Goal: Task Accomplishment & Management: Use online tool/utility

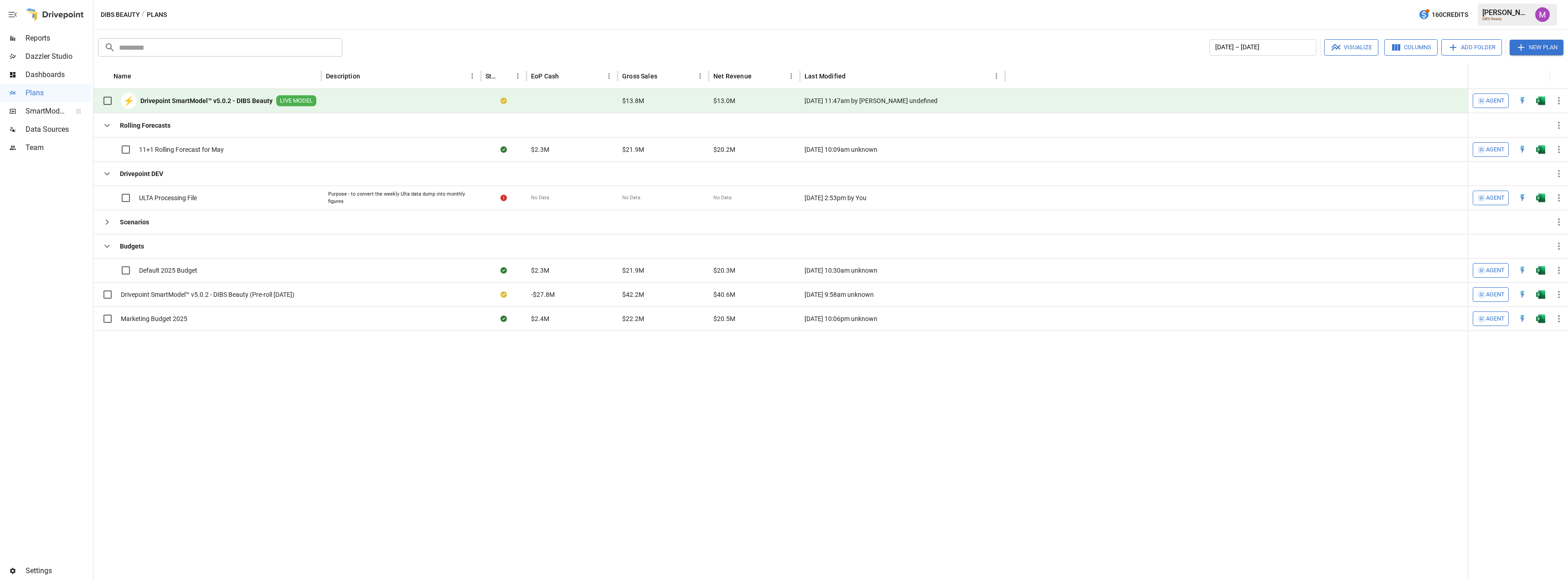
click at [48, 122] on div "Data Sources" at bounding box center [46, 130] width 91 height 19
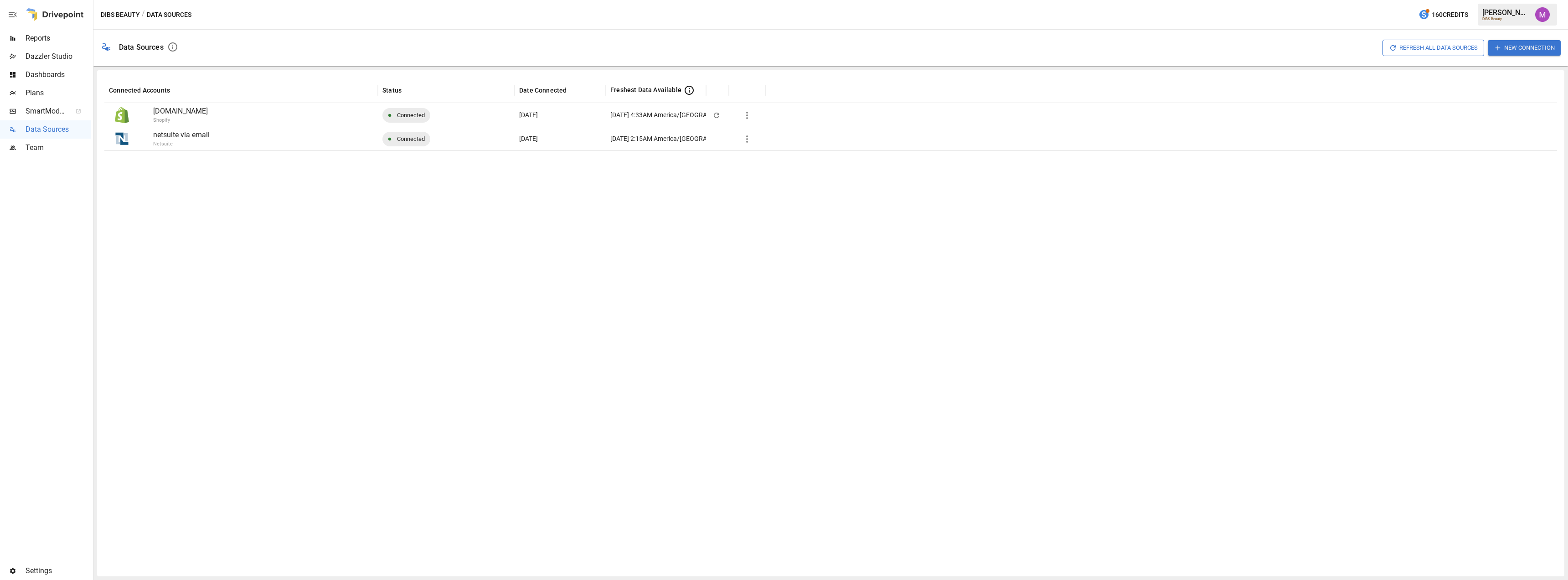
click at [316, 281] on div at bounding box center [831, 359] width 1453 height 419
click at [746, 136] on icon "button" at bounding box center [747, 139] width 11 height 11
click at [828, 218] on div "Full refresh all data sources w/o pulling raw data" at bounding box center [817, 216] width 137 height 9
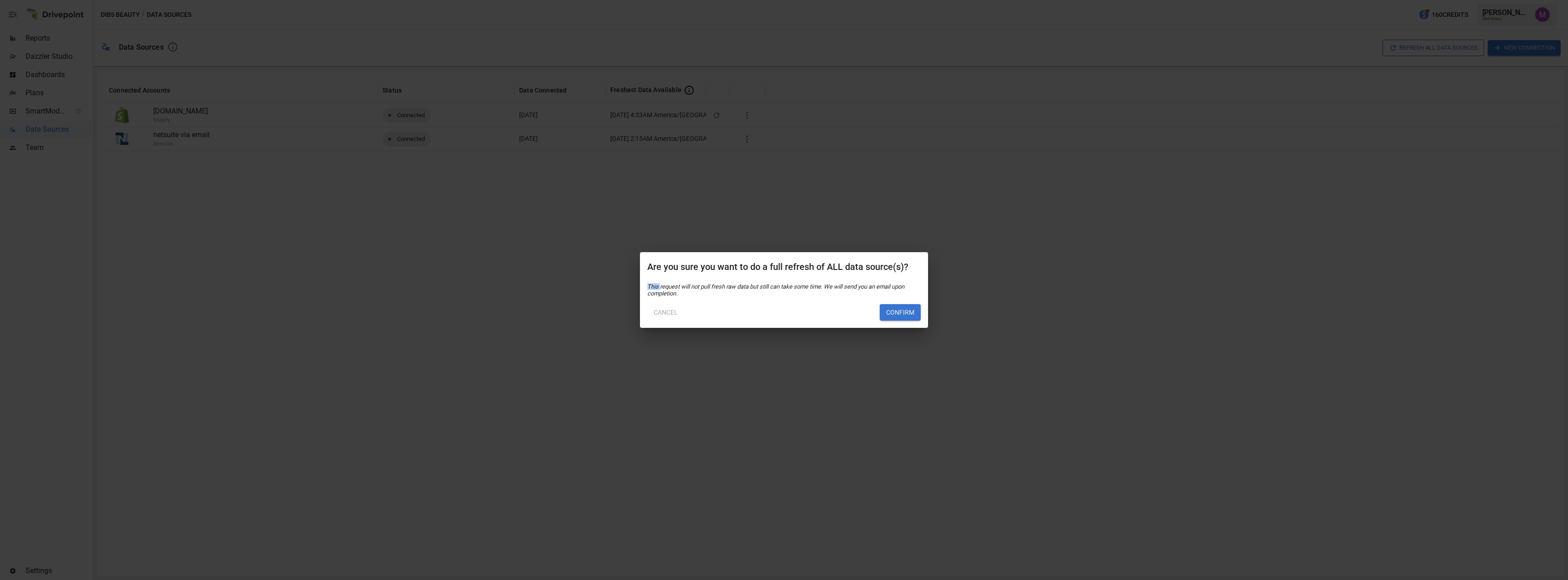
click at [828, 218] on div "Are you sure you want to do a full refresh of ALL data source(s)? This request …" at bounding box center [784, 290] width 1568 height 580
click at [903, 310] on button "Confirm" at bounding box center [900, 312] width 41 height 17
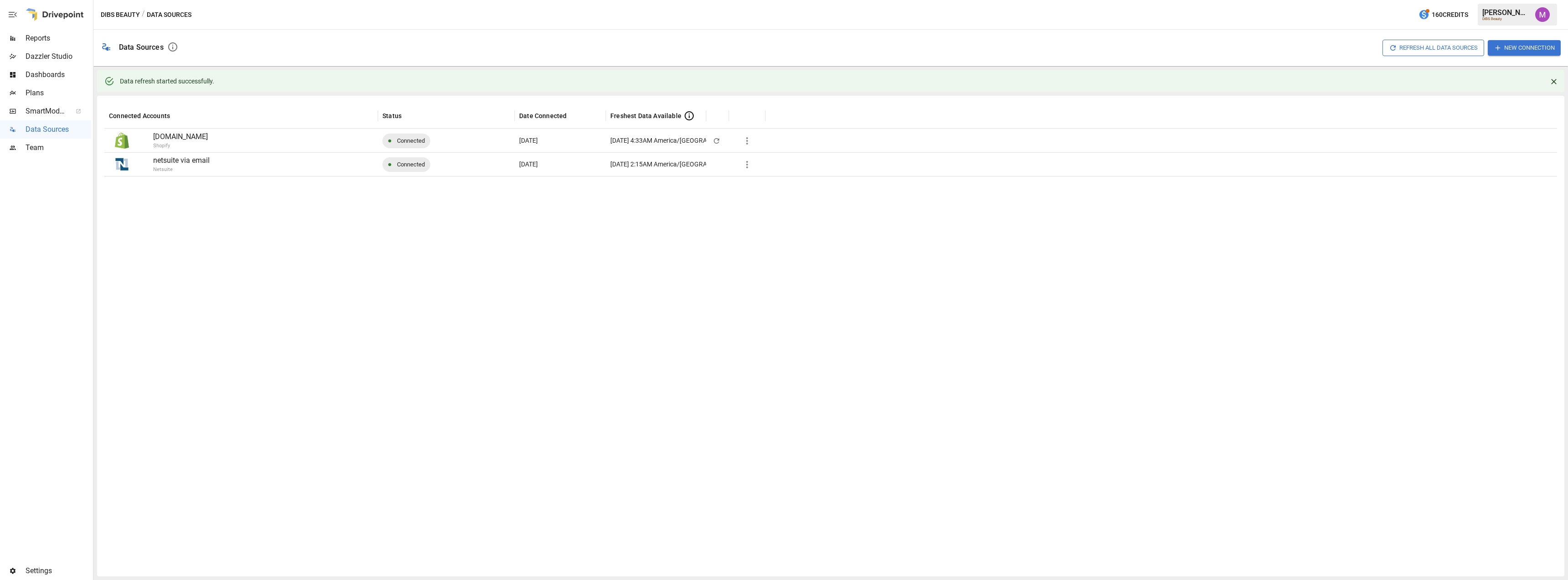
click at [58, 96] on span "Plans" at bounding box center [58, 93] width 65 height 11
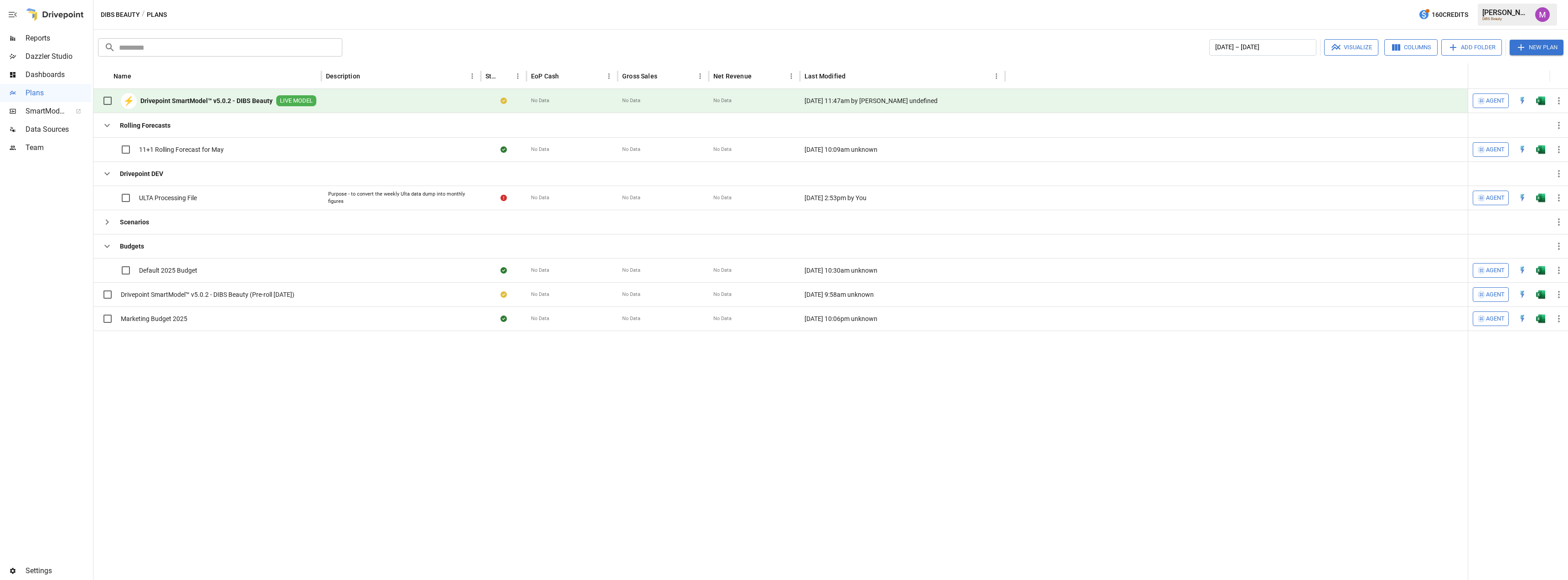
click at [229, 99] on b "Drivepoint SmartModel™ v5.0.2 - DIBS Beauty" at bounding box center [206, 101] width 132 height 9
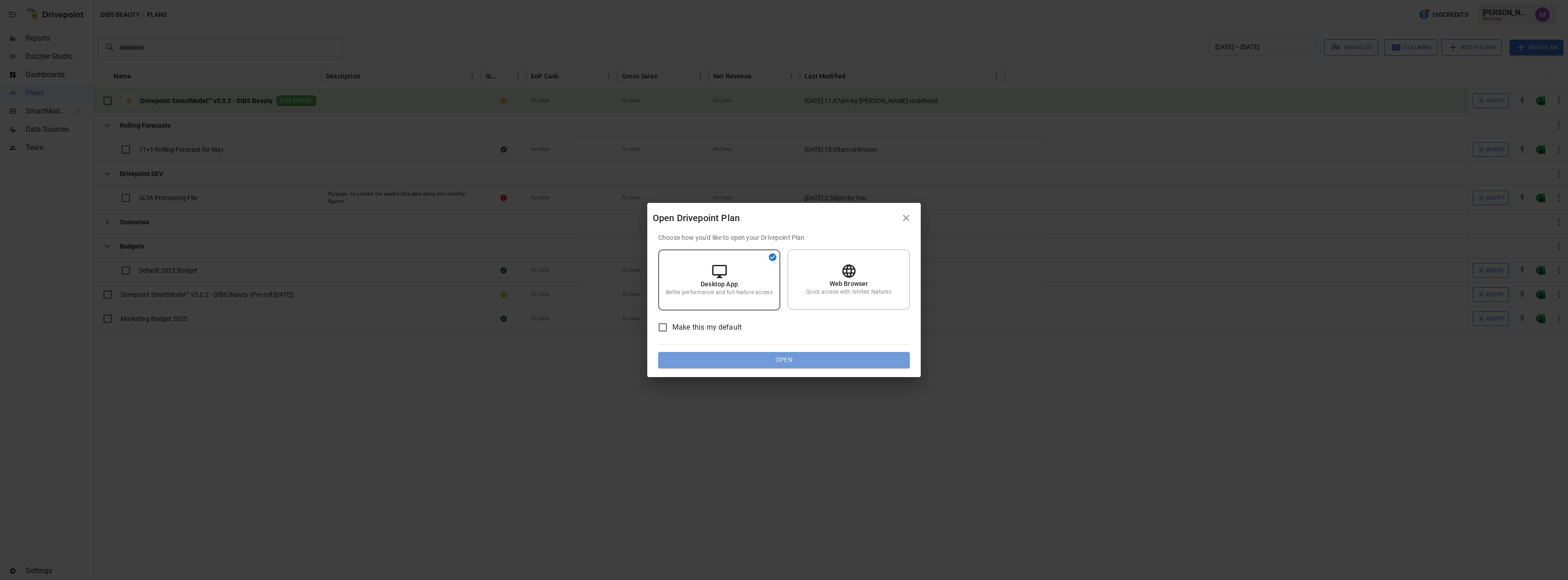
click at [813, 362] on button "Open" at bounding box center [784, 360] width 251 height 17
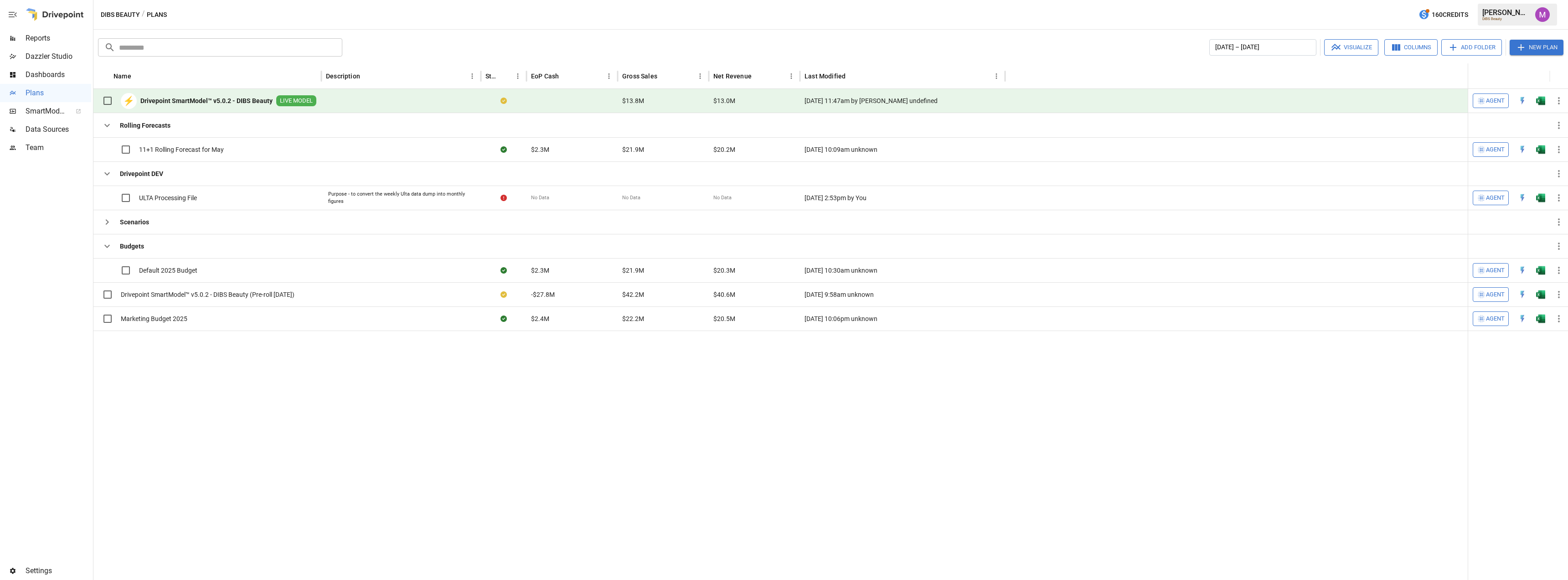
click at [240, 94] on div "⚡ Drivepoint SmartModel™ v5.0.2 - DIBS Beauty LIVE MODEL" at bounding box center [207, 101] width 218 height 19
click at [249, 95] on div "⚡ Drivepoint SmartModel™ v5.0.2 - DIBS Beauty LIVE MODEL" at bounding box center [207, 101] width 218 height 19
click at [250, 102] on b "Drivepoint SmartModel™ v5.0.2 - DIBS Beauty" at bounding box center [206, 101] width 132 height 9
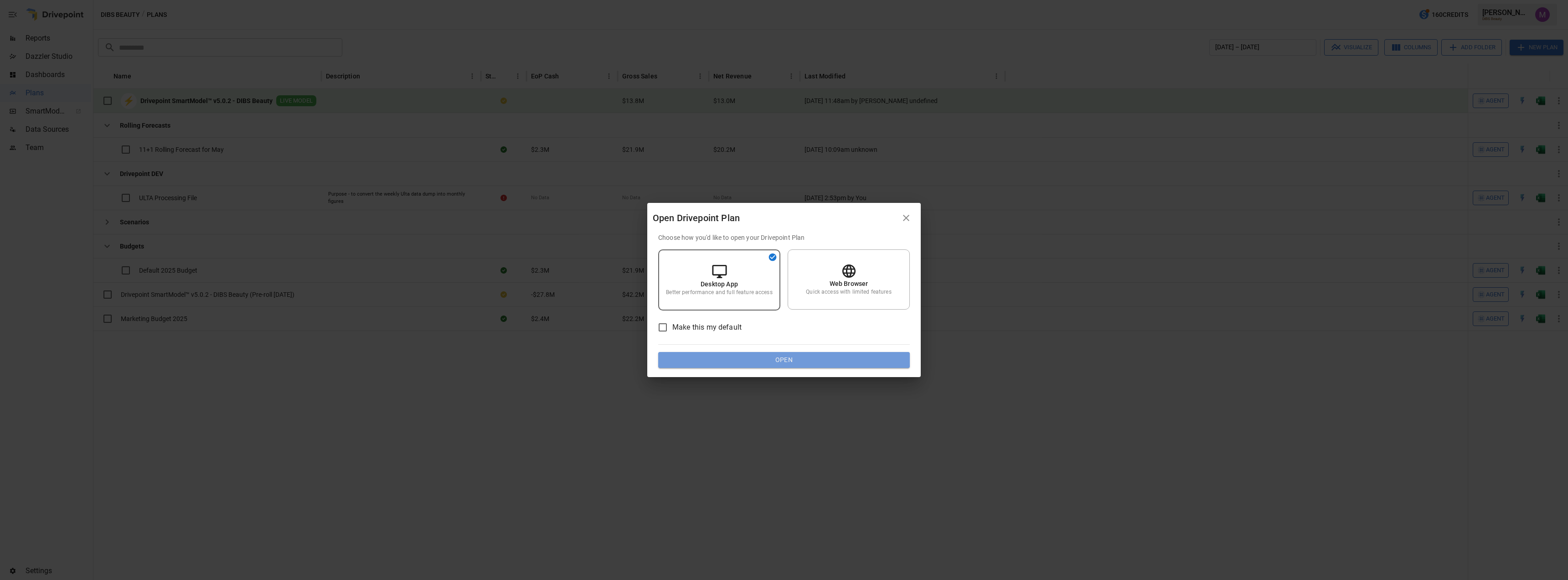
click at [784, 364] on button "Open" at bounding box center [784, 360] width 251 height 17
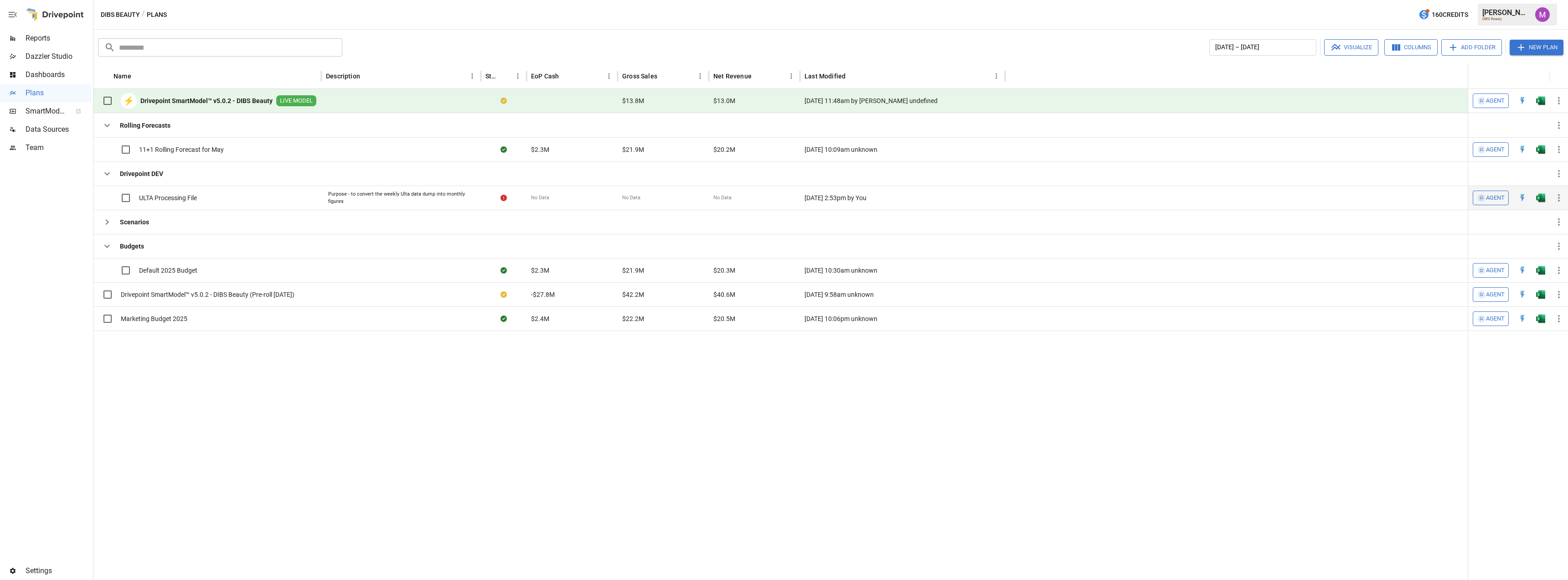
click at [169, 200] on span "ULTA Processing File" at bounding box center [168, 198] width 58 height 9
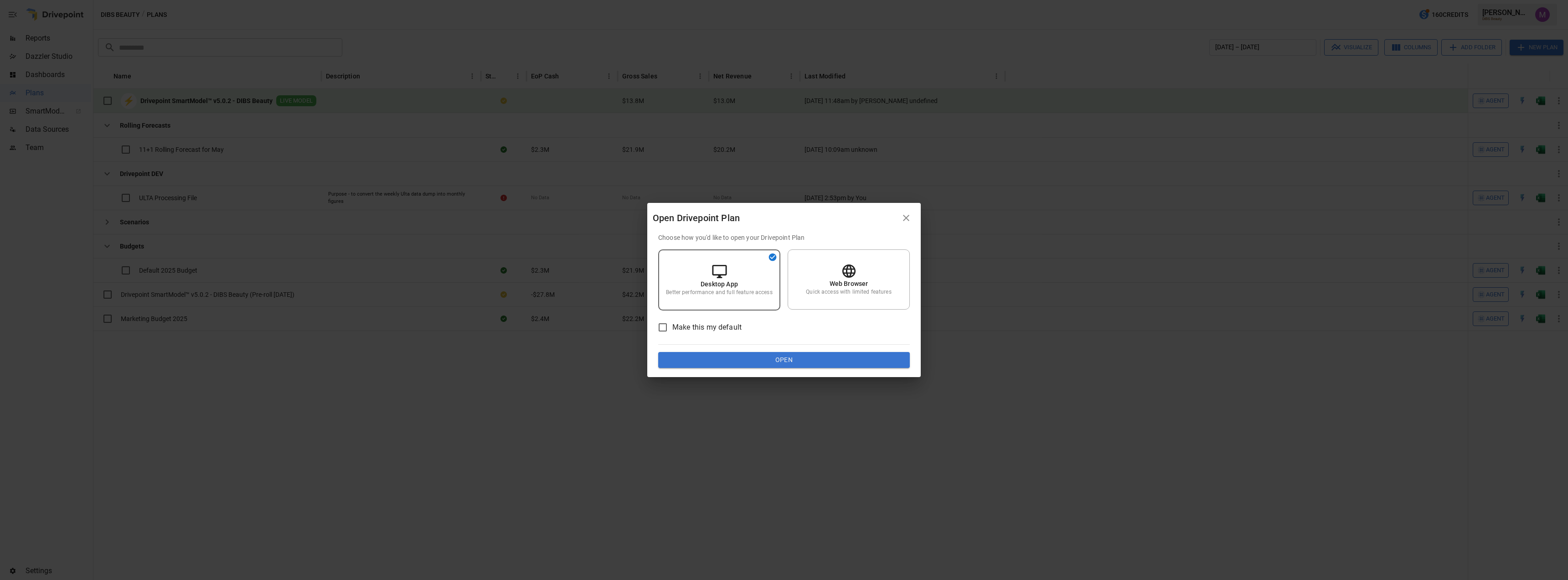
click at [788, 362] on button "Open" at bounding box center [784, 360] width 251 height 17
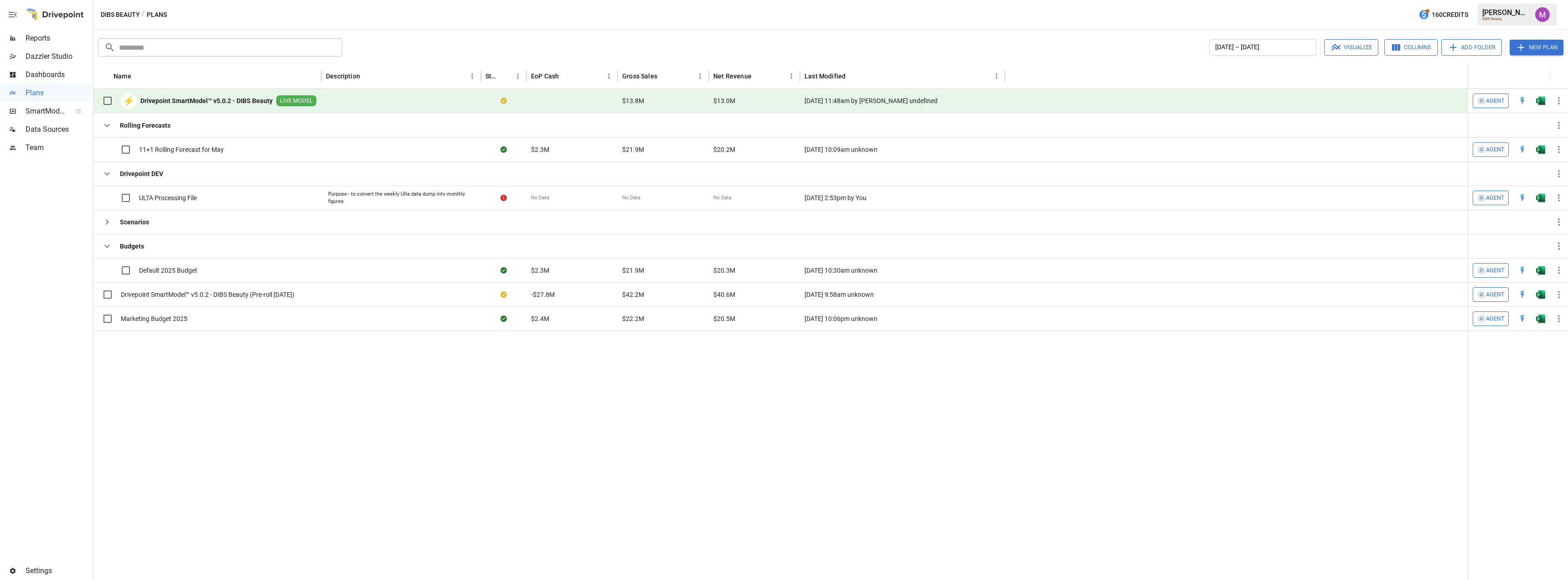
click at [642, 442] on div at bounding box center [780, 455] width 1374 height 249
